Goal: Transaction & Acquisition: Purchase product/service

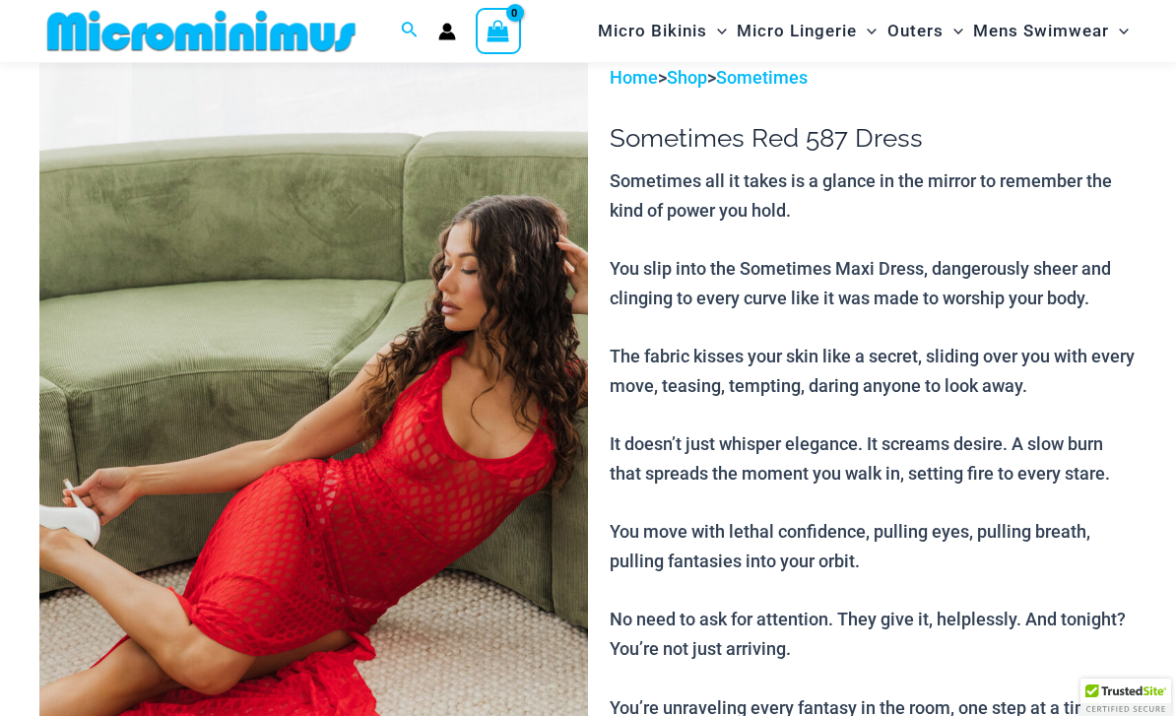
scroll to position [364, 0]
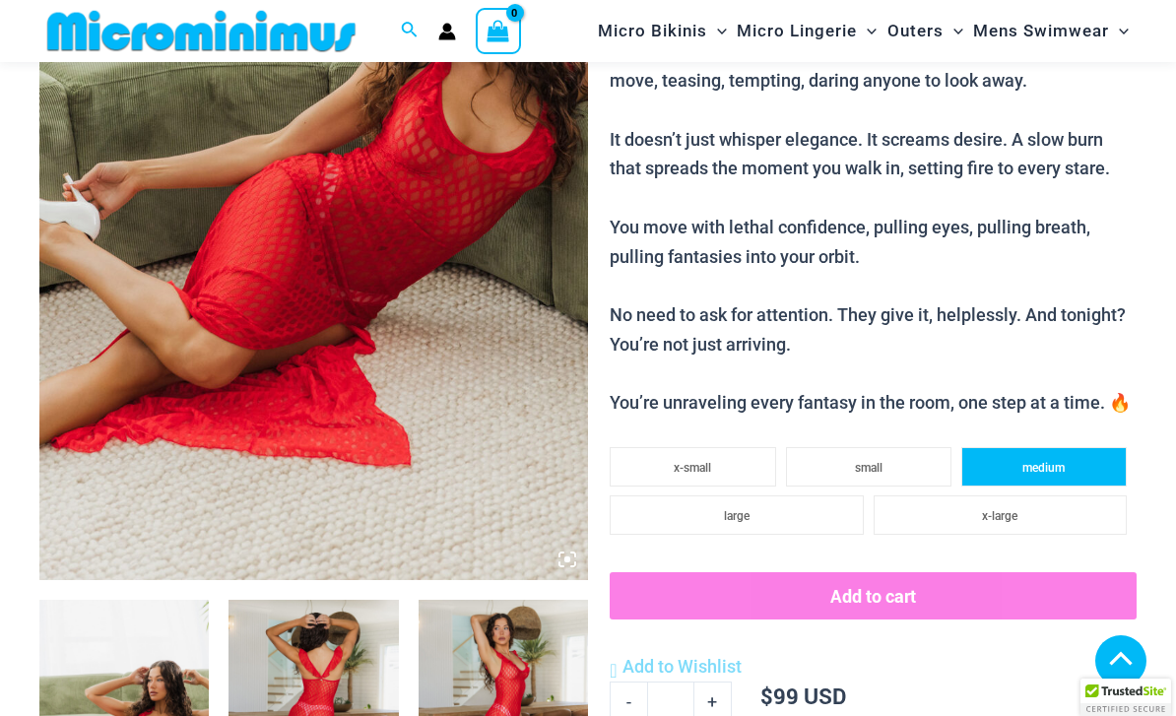
click at [1056, 461] on span "medium" at bounding box center [1043, 468] width 42 height 14
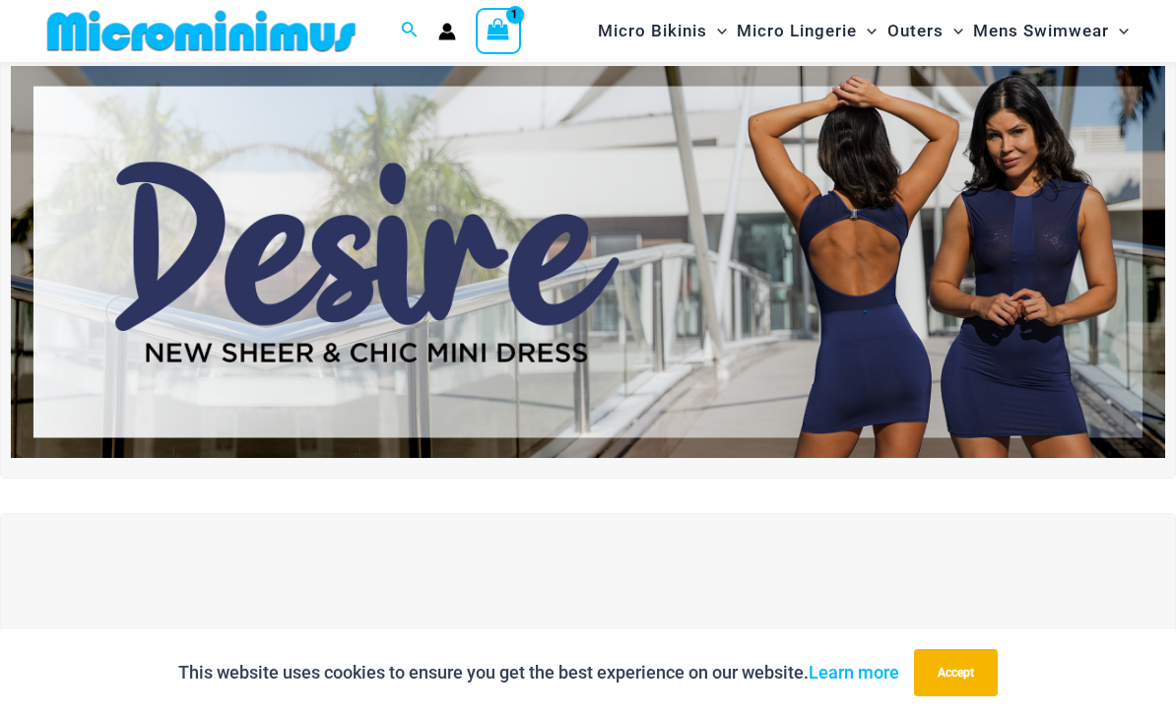
scroll to position [80, 0]
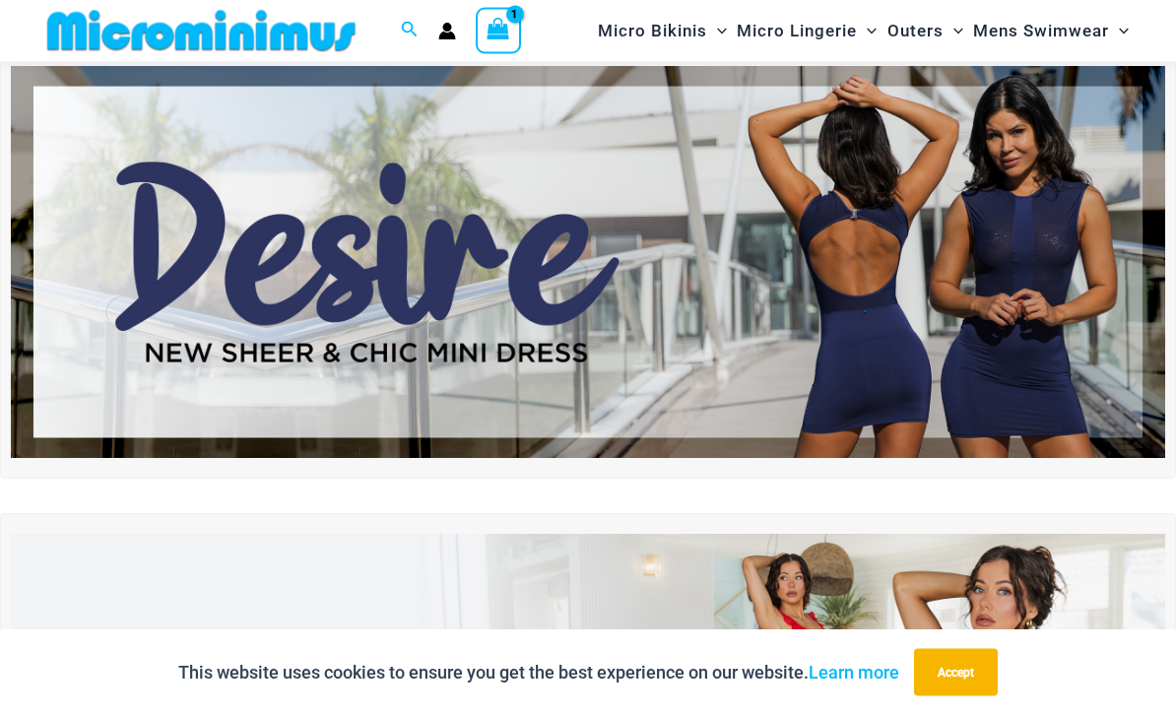
click at [1128, 237] on img at bounding box center [588, 263] width 1154 height 392
click at [1106, 264] on img at bounding box center [588, 263] width 1154 height 392
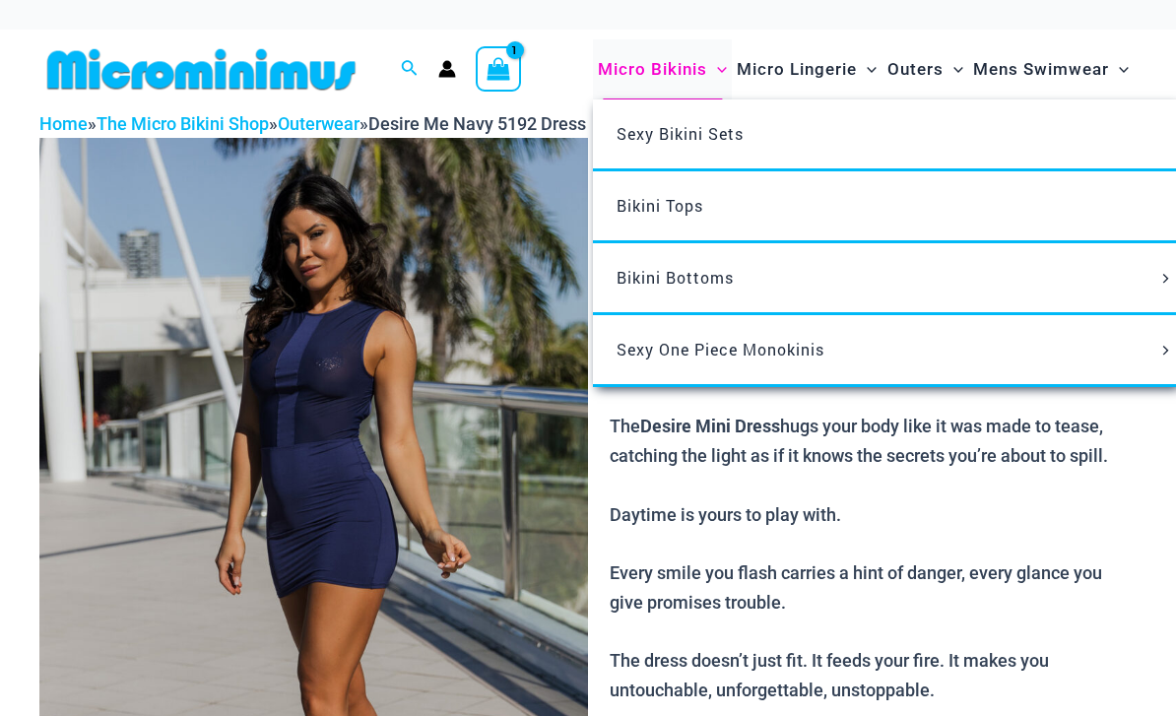
click at [637, 58] on span "Micro Bikinis" at bounding box center [652, 69] width 109 height 50
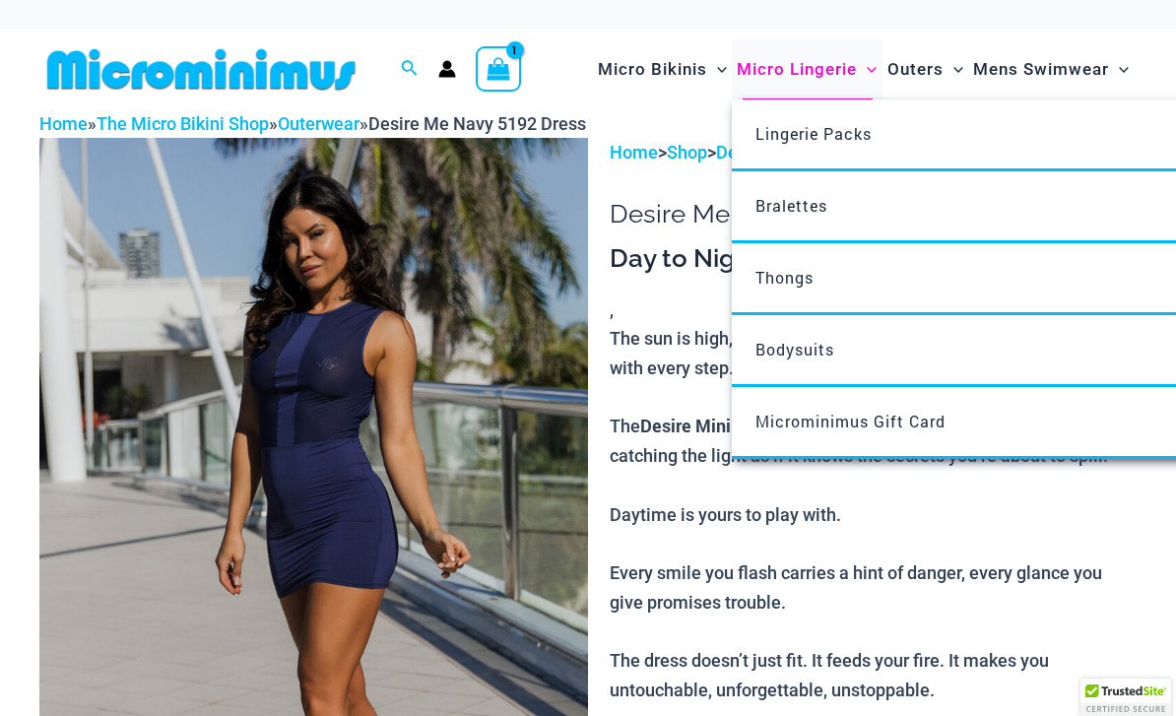
click at [774, 75] on span "Micro Lingerie" at bounding box center [797, 69] width 120 height 50
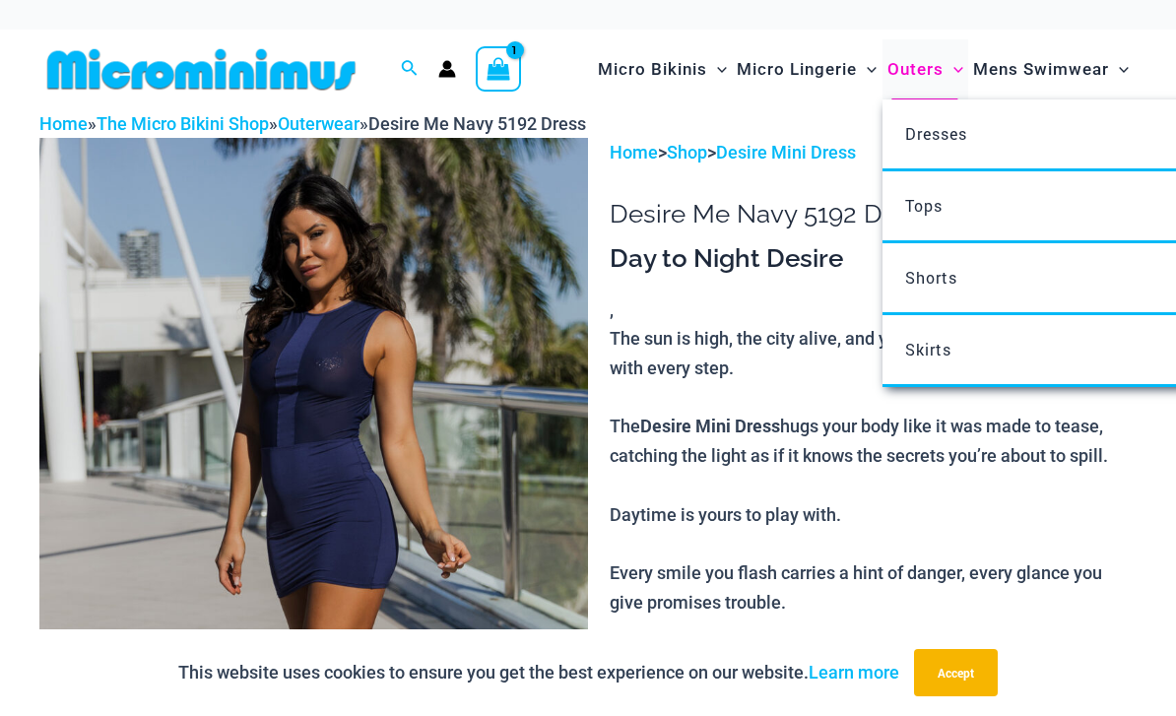
click at [920, 81] on span "Outers" at bounding box center [915, 69] width 56 height 50
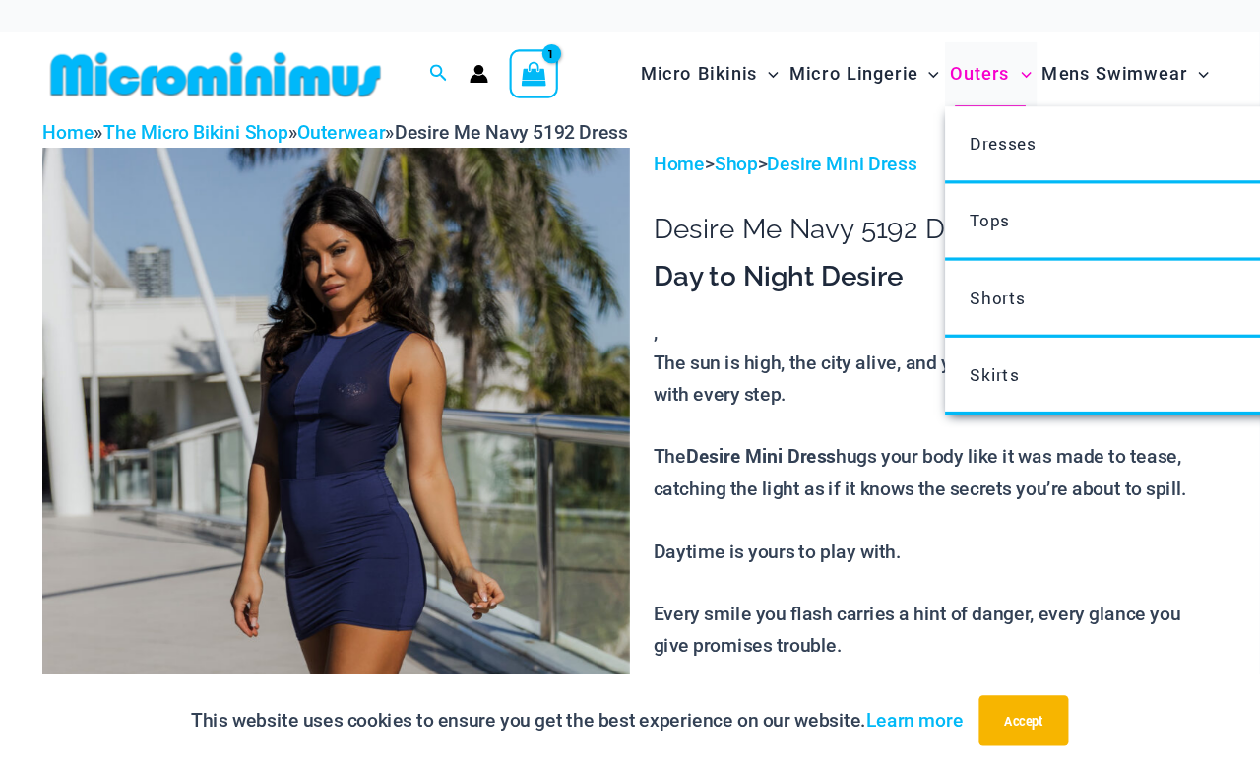
scroll to position [7, 0]
